Goal: Task Accomplishment & Management: Use online tool/utility

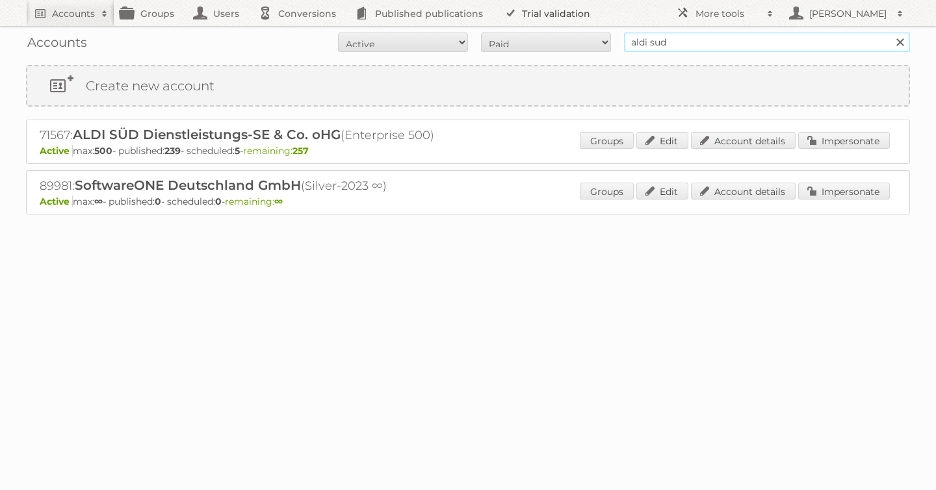
drag, startPoint x: 0, startPoint y: 0, endPoint x: 510, endPoint y: 9, distance: 510.4
click at [510, 9] on body "Accounts Search Advanced Search Create new account Groups Users Conversions Pub…" at bounding box center [468, 245] width 936 height 490
type input "karwei"
click at [890, 33] on input "Search" at bounding box center [900, 43] width 20 height 20
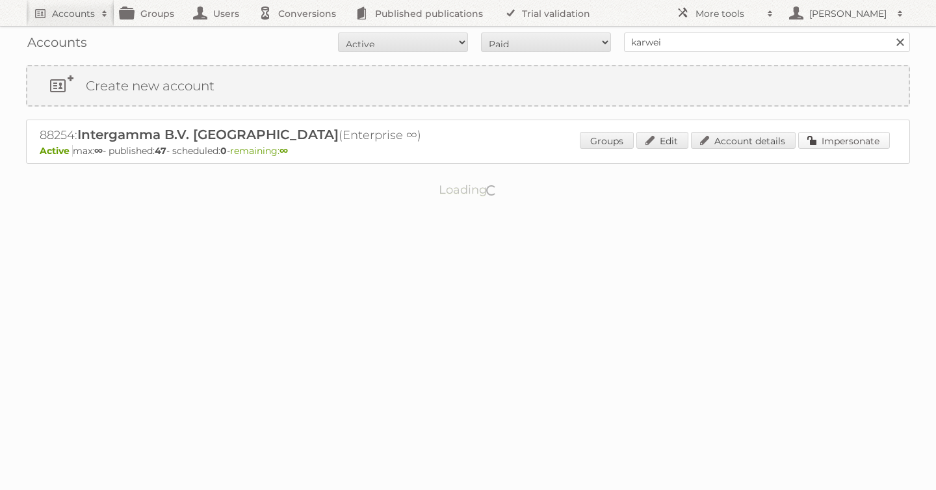
click at [835, 143] on link "Impersonate" at bounding box center [844, 140] width 92 height 17
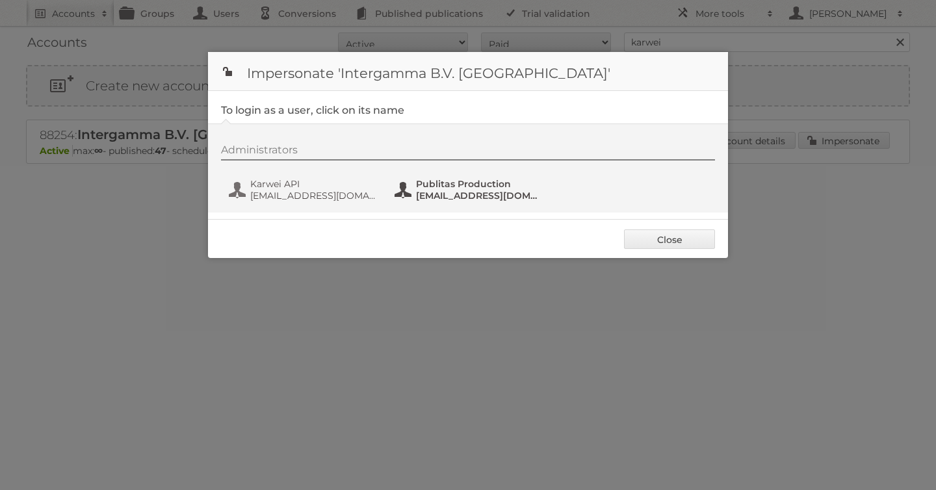
click at [451, 180] on span "Publitas Production" at bounding box center [479, 184] width 126 height 12
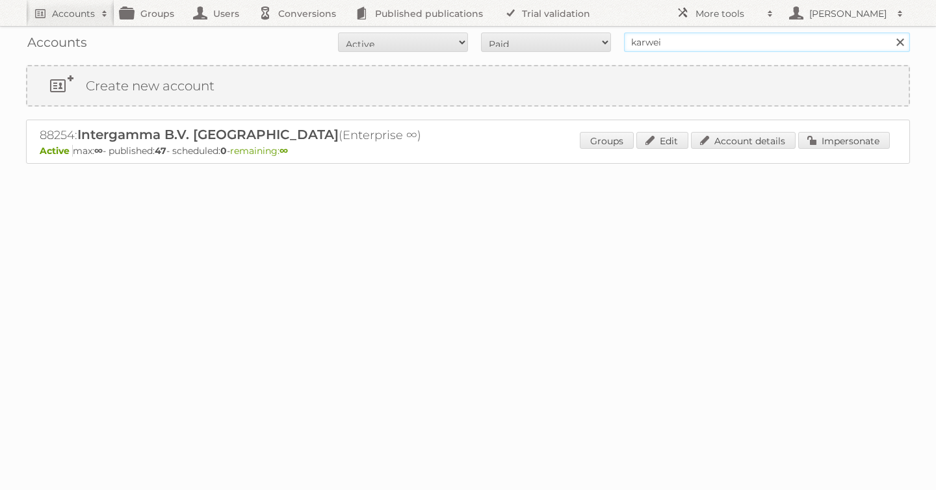
drag, startPoint x: 678, startPoint y: 46, endPoint x: 523, endPoint y: 34, distance: 155.1
click at [523, 34] on form "All Active Expired Pending All Paid Trials Self service karwei Search" at bounding box center [468, 43] width 884 height 20
type input "aldi sud"
click at [890, 33] on input "Search" at bounding box center [900, 43] width 20 height 20
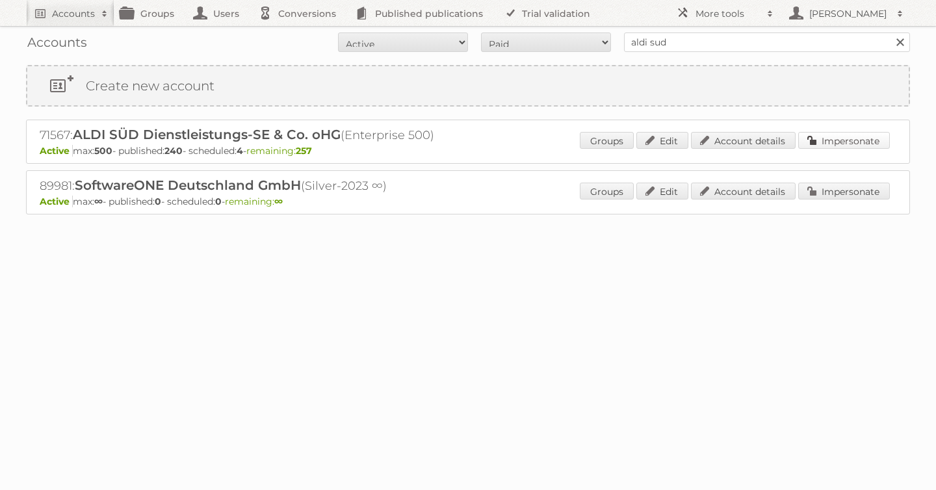
click at [848, 142] on link "Impersonate" at bounding box center [844, 140] width 92 height 17
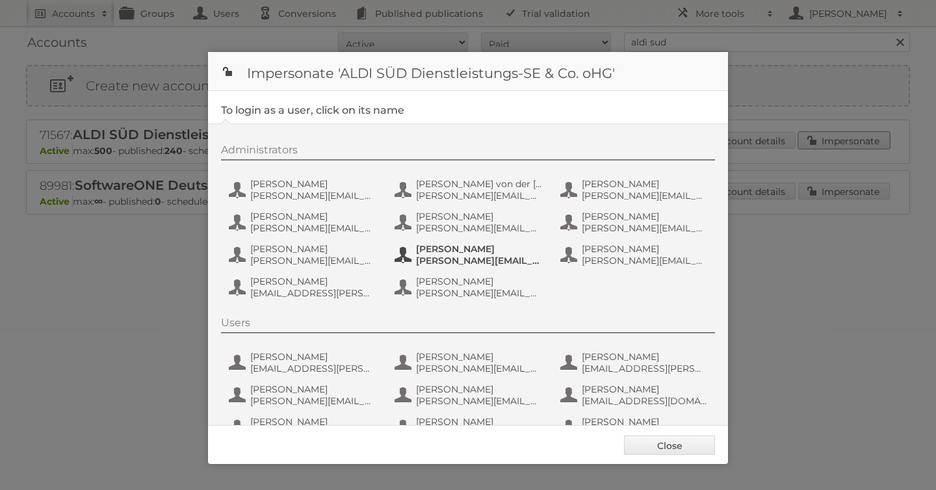
scroll to position [325, 0]
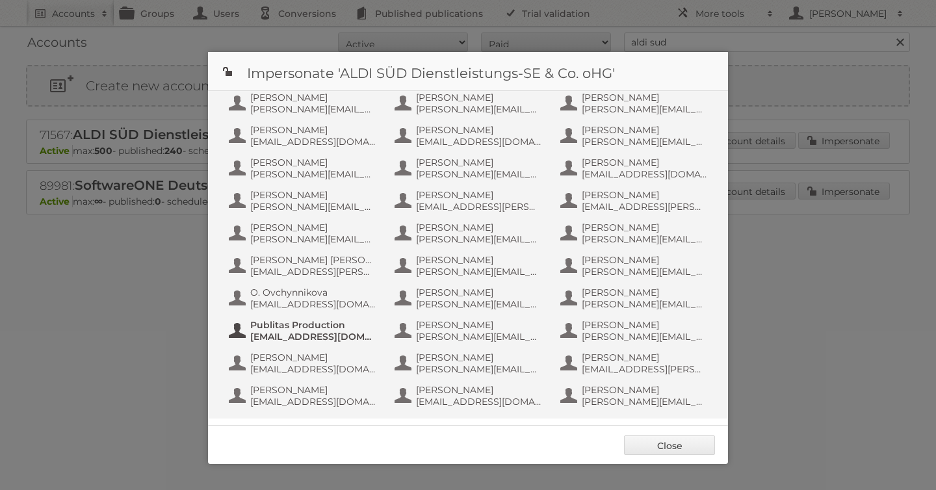
click at [293, 332] on span "fs+aldisud@publitas.com" at bounding box center [313, 337] width 126 height 12
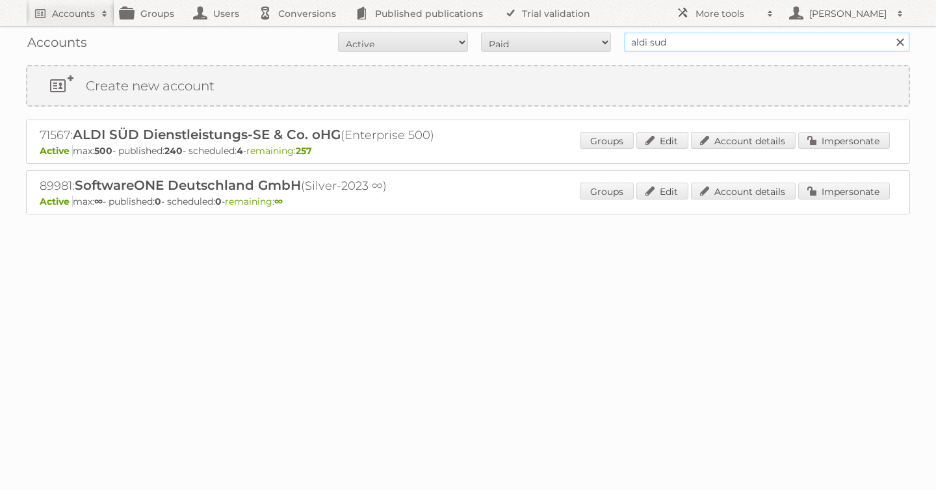
drag, startPoint x: 688, startPoint y: 41, endPoint x: 519, endPoint y: 32, distance: 169.9
click at [519, 32] on div "Accounts All Active Expired Pending All Paid Trials Self service aldi sud Search" at bounding box center [468, 42] width 884 height 33
type input "anahi"
click at [890, 33] on input "Search" at bounding box center [900, 43] width 20 height 20
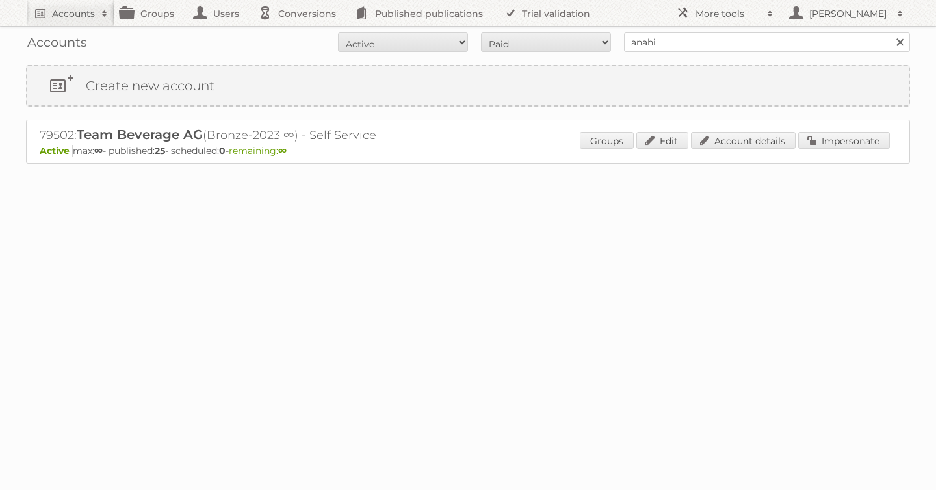
drag, startPoint x: 0, startPoint y: 0, endPoint x: 527, endPoint y: 44, distance: 529.1
click at [527, 44] on form "All Active Expired Pending All Paid Trials Self service anahi Search" at bounding box center [468, 43] width 884 height 20
type input "tfg media"
click at [890, 33] on input "Search" at bounding box center [900, 43] width 20 height 20
click at [822, 133] on link "Impersonate" at bounding box center [844, 140] width 92 height 17
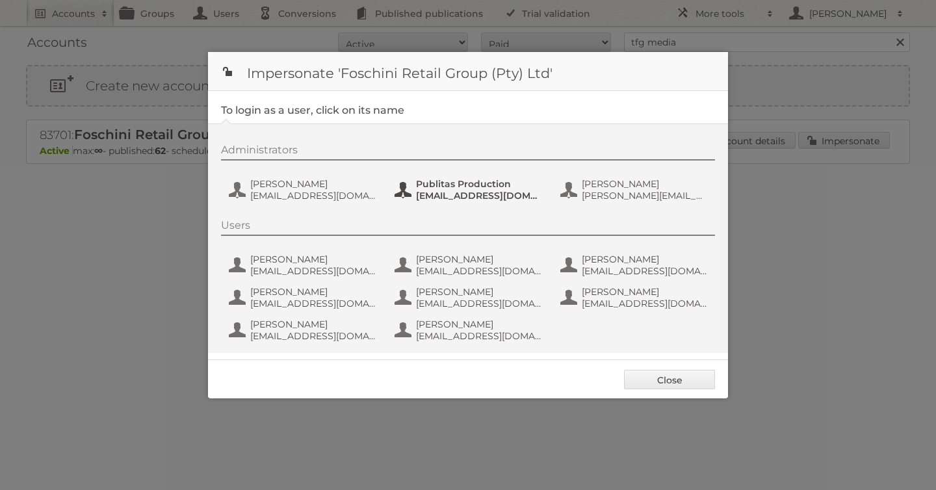
click at [460, 181] on span "Publitas Production" at bounding box center [479, 184] width 126 height 12
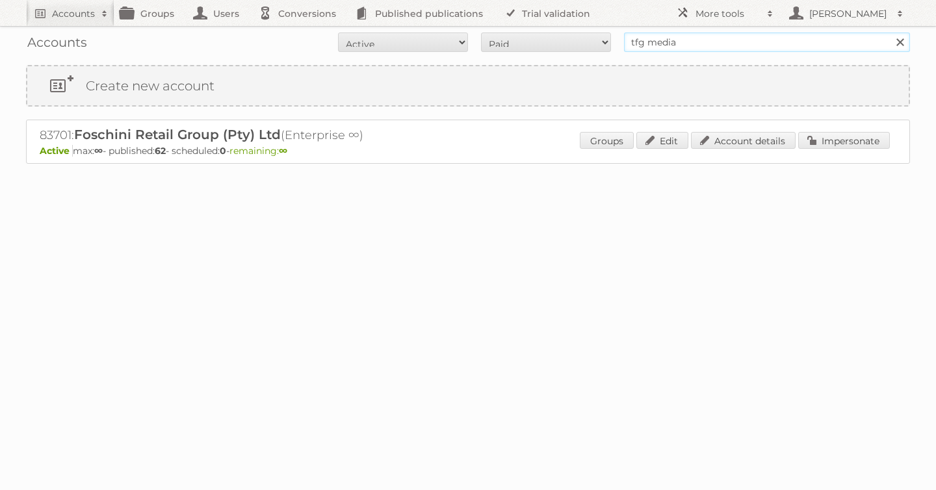
drag, startPoint x: 703, startPoint y: 43, endPoint x: 469, endPoint y: 32, distance: 233.7
click at [469, 33] on form "All Active Expired Pending All Paid Trials Self service tfg media Search" at bounding box center [468, 43] width 884 height 20
type input "albert heijn"
click at [890, 33] on input "Search" at bounding box center [900, 43] width 20 height 20
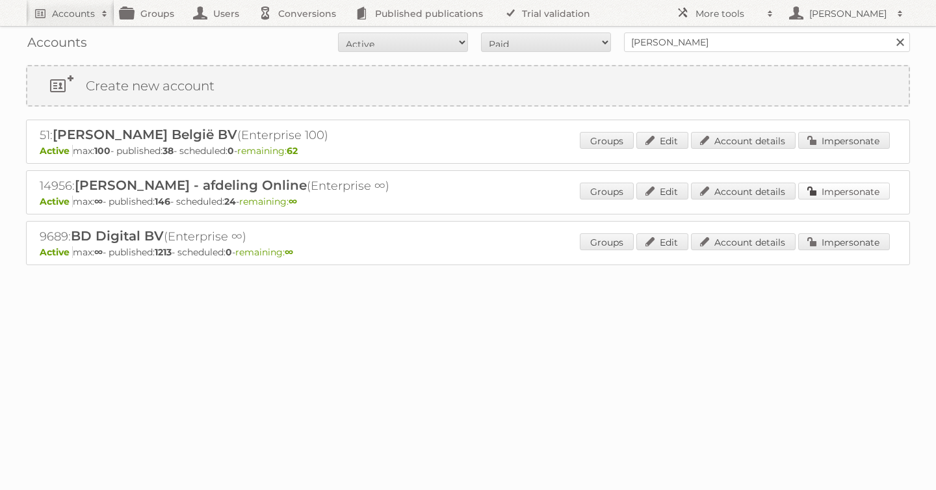
click at [838, 195] on link "Impersonate" at bounding box center [844, 191] width 92 height 17
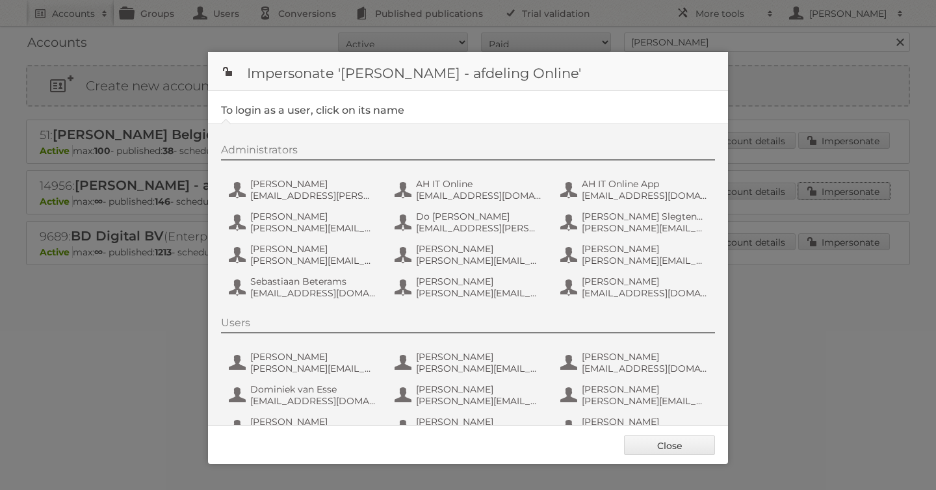
scroll to position [98, 0]
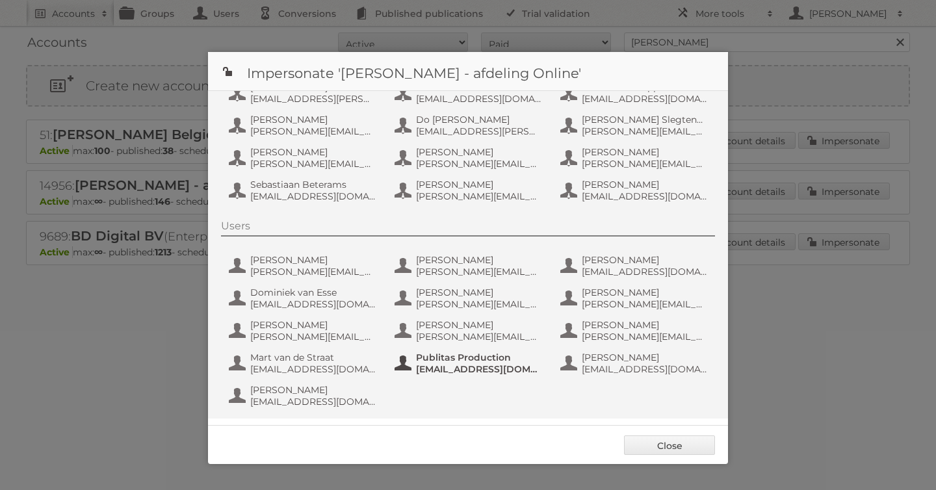
click at [442, 366] on span "fs+ah@publitas.com" at bounding box center [479, 369] width 126 height 12
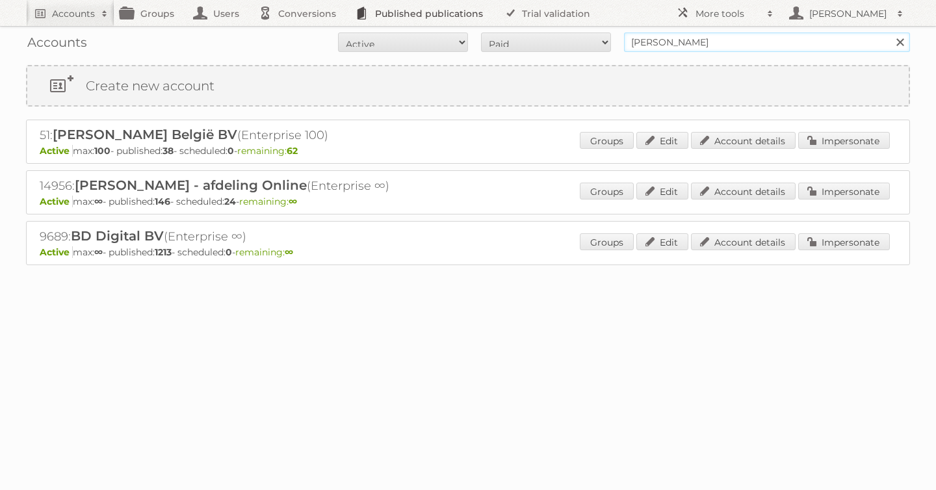
drag, startPoint x: 709, startPoint y: 45, endPoint x: 474, endPoint y: 21, distance: 236.6
click at [474, 21] on body "Accounts Search Advanced Search Create new account Groups Users Conversions Pub…" at bounding box center [468, 245] width 936 height 490
type input "aldi sud"
click at [890, 33] on input "Search" at bounding box center [900, 43] width 20 height 20
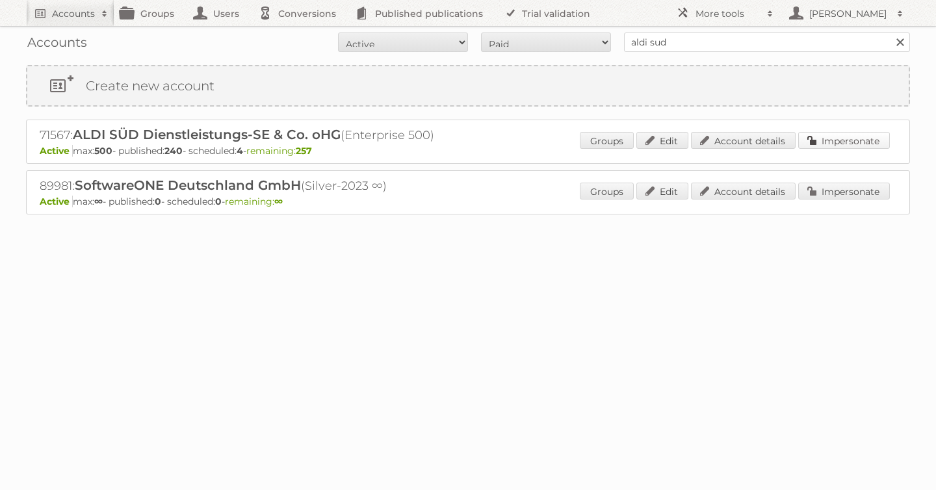
click at [859, 143] on link "Impersonate" at bounding box center [844, 140] width 92 height 17
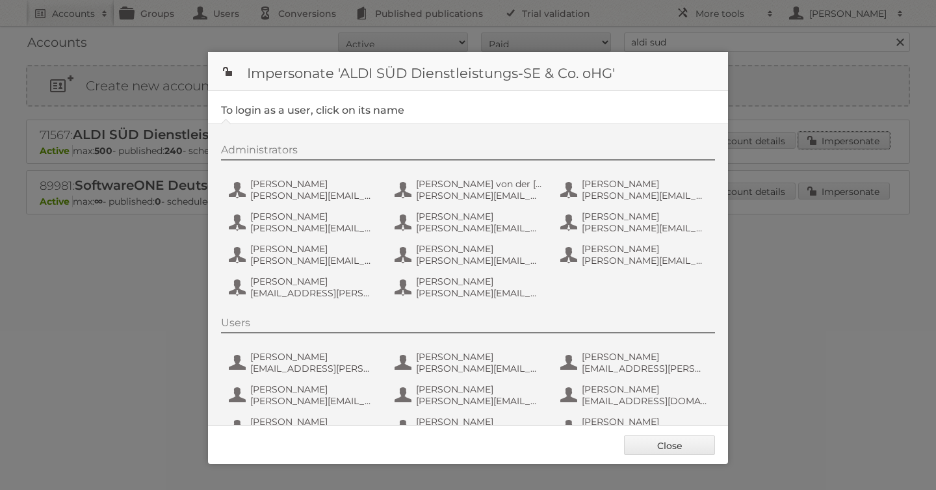
scroll to position [325, 0]
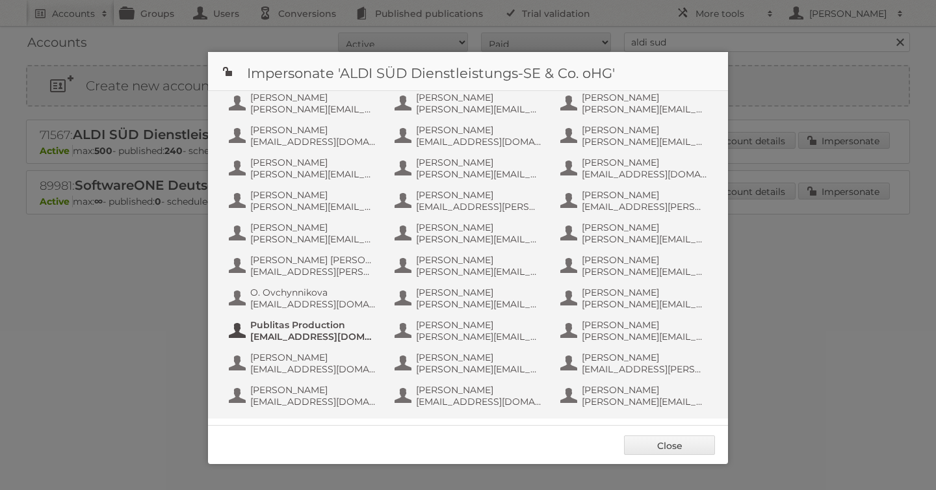
click at [278, 337] on span "[EMAIL_ADDRESS][DOMAIN_NAME]" at bounding box center [313, 337] width 126 height 12
